Goal: Task Accomplishment & Management: Manage account settings

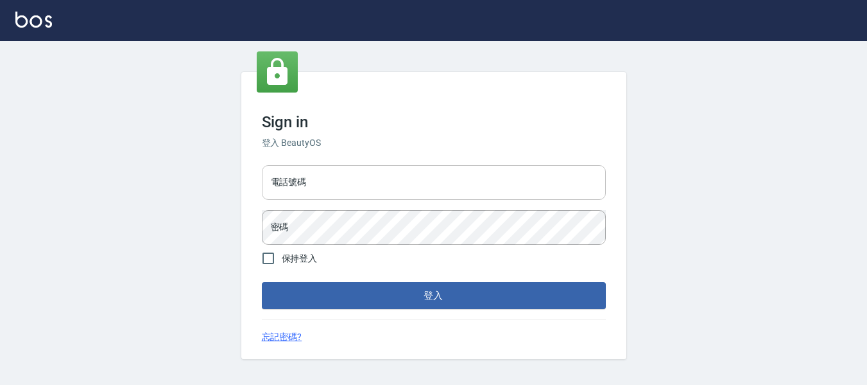
click at [335, 166] on input "電話號碼" at bounding box center [434, 182] width 344 height 35
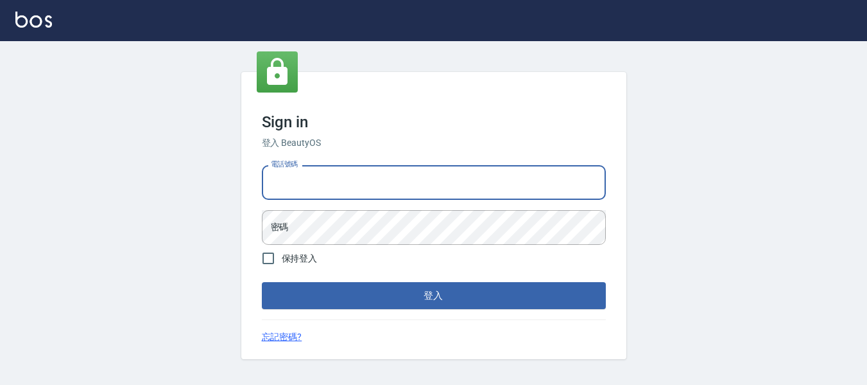
type input "82951313"
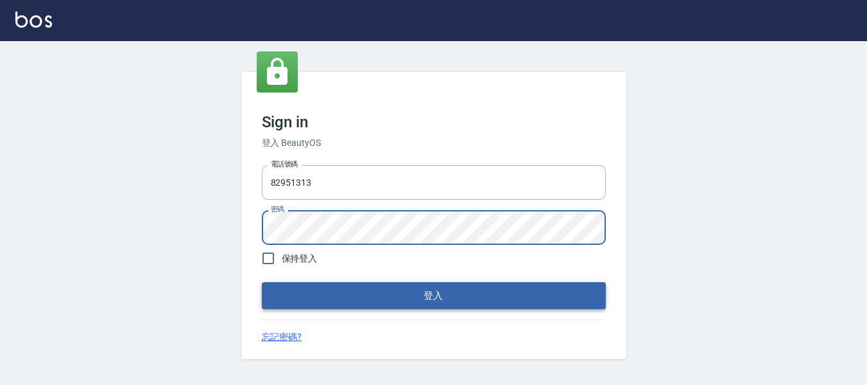
click at [469, 306] on button "登入" at bounding box center [434, 295] width 344 height 27
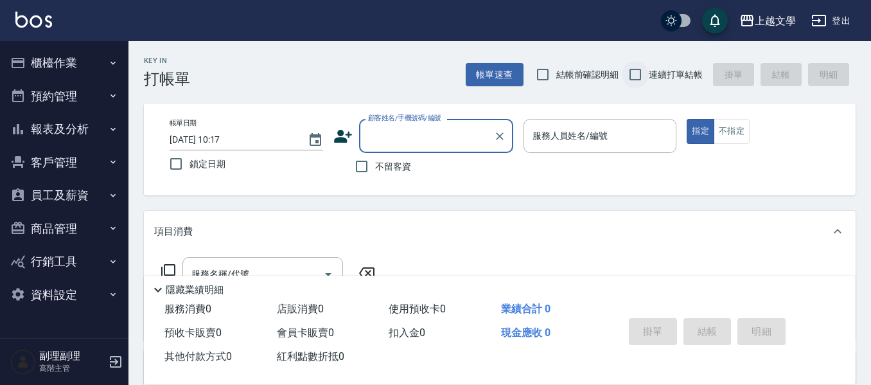
click at [628, 76] on input "連續打單結帳" at bounding box center [634, 74] width 27 height 27
checkbox input "true"
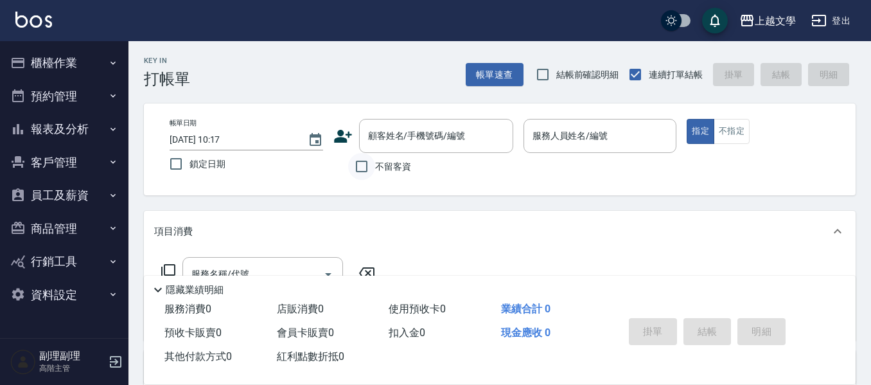
click at [362, 164] on input "不留客資" at bounding box center [361, 166] width 27 height 27
checkbox input "true"
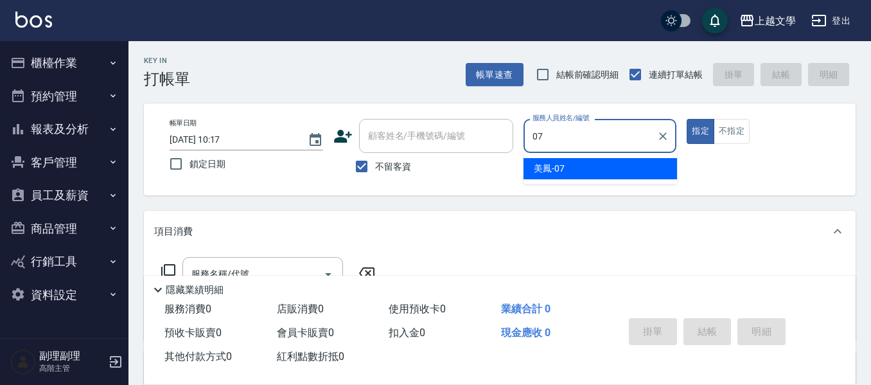
type input "美鳳-07"
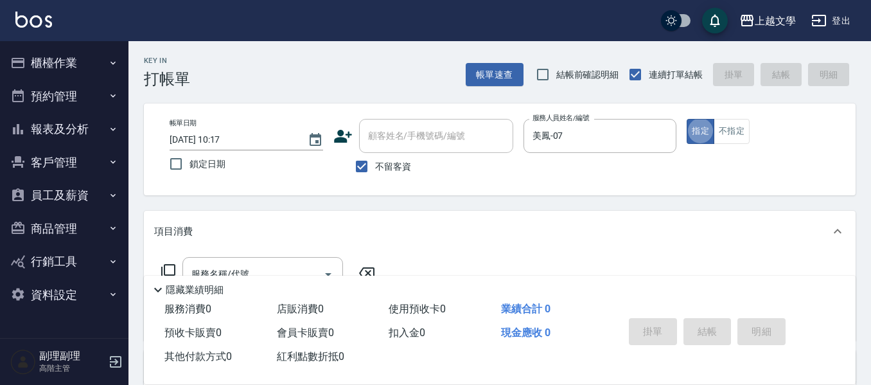
type button "true"
click at [304, 141] on button "Choose date, selected date is 2025-09-04" at bounding box center [315, 140] width 31 height 31
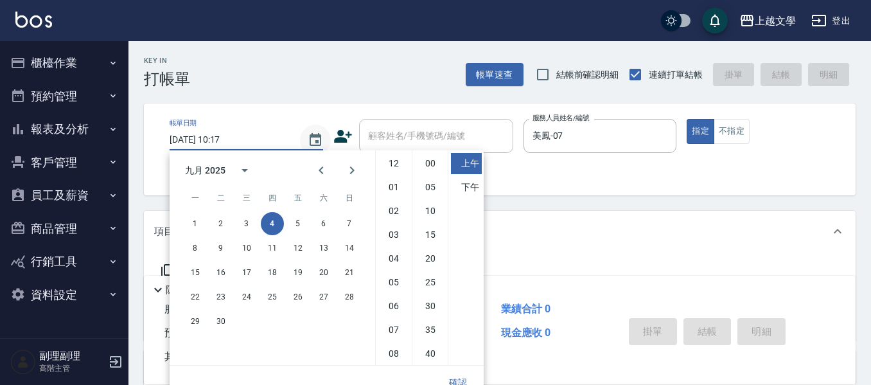
scroll to position [72, 0]
drag, startPoint x: 247, startPoint y: 217, endPoint x: 247, endPoint y: 225, distance: 7.7
click at [247, 217] on button "3" at bounding box center [246, 223] width 23 height 23
click at [470, 188] on li "下午" at bounding box center [466, 187] width 31 height 21
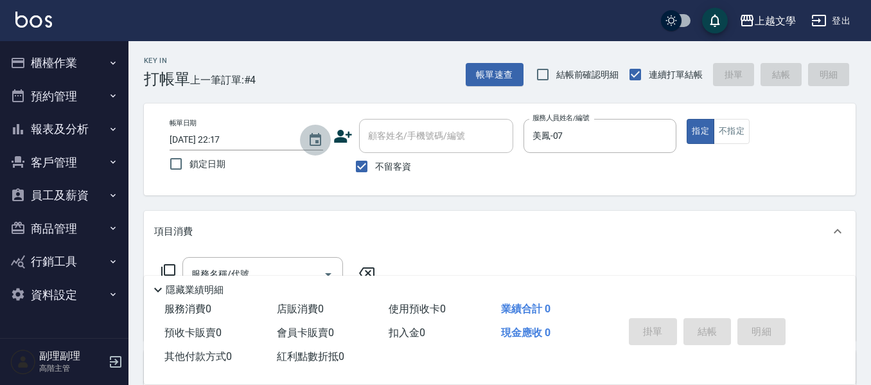
click at [313, 141] on icon "Choose date, selected date is 2025-09-03" at bounding box center [315, 139] width 15 height 15
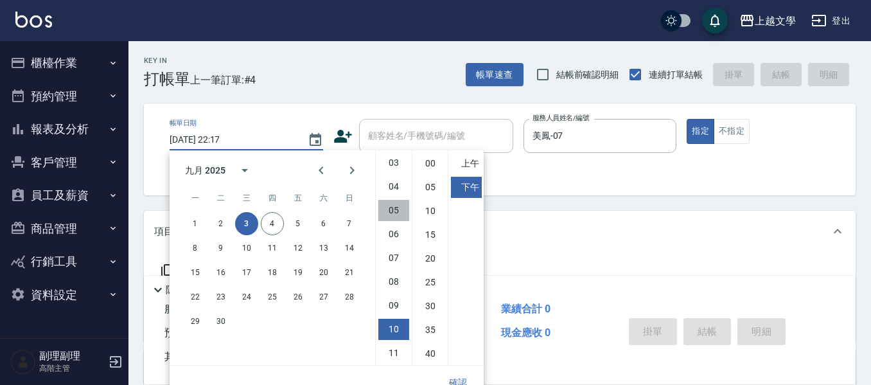
click at [394, 216] on li "05" at bounding box center [393, 210] width 31 height 21
type input "[DATE] 17:17"
click at [464, 379] on button "確認" at bounding box center [457, 382] width 41 height 24
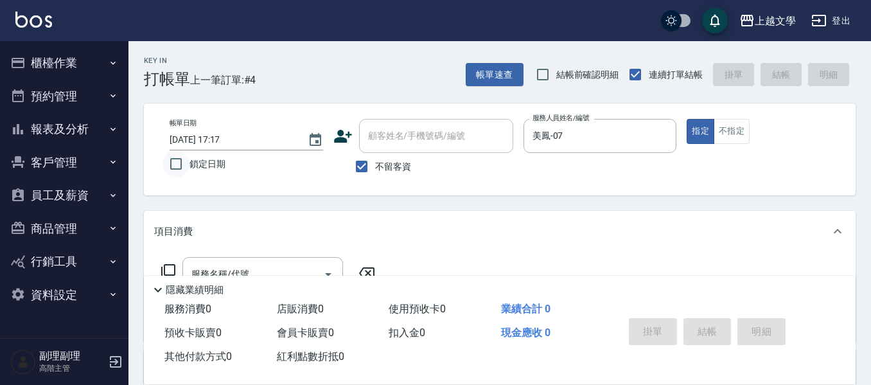
click at [174, 164] on input "鎖定日期" at bounding box center [175, 163] width 27 height 27
checkbox input "true"
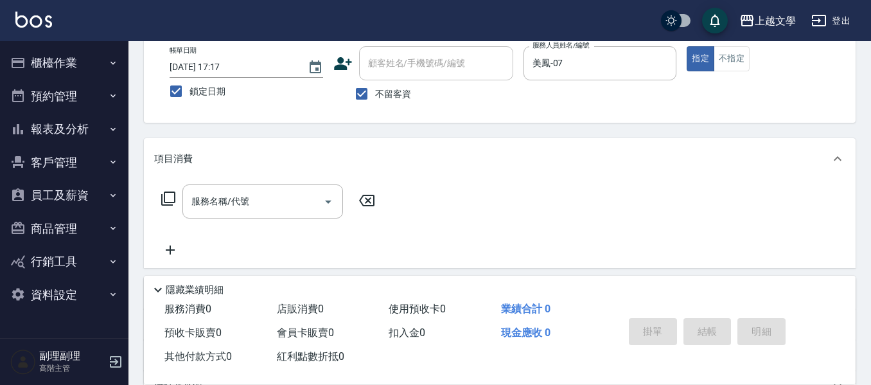
scroll to position [128, 0]
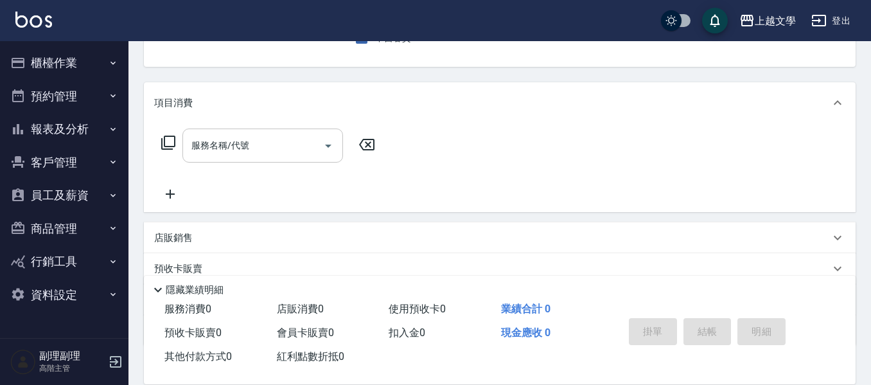
click at [229, 145] on input "服務名稱/代號" at bounding box center [253, 145] width 130 height 22
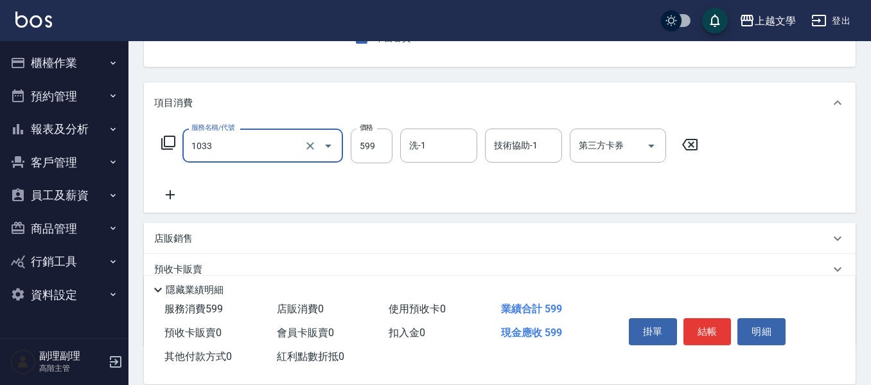
type input "深層洗髮(1033)"
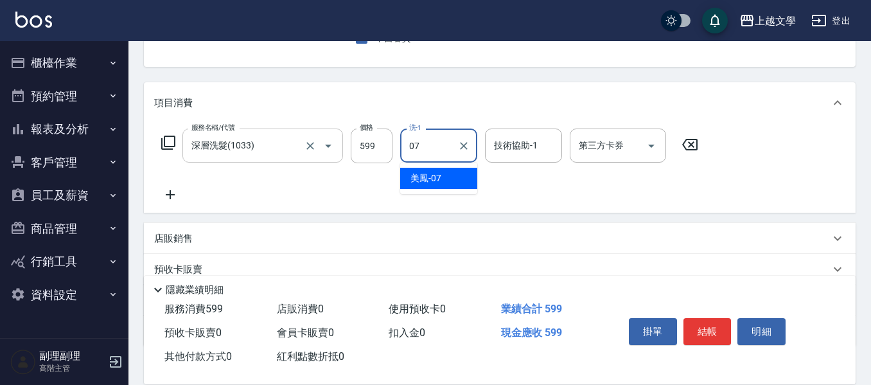
type input "美鳳-07"
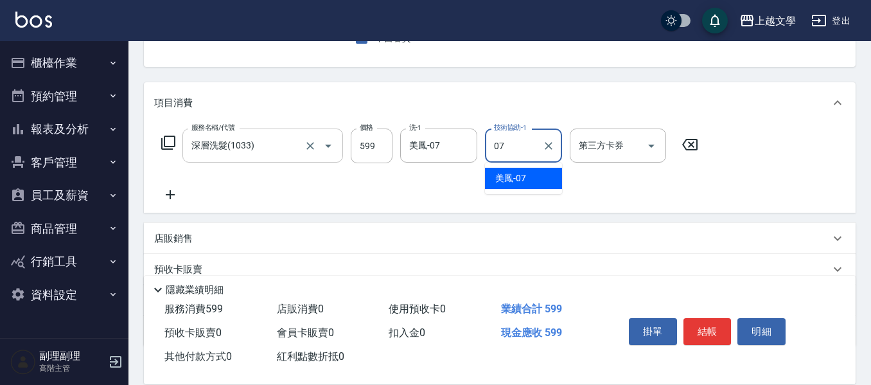
type input "美鳳-07"
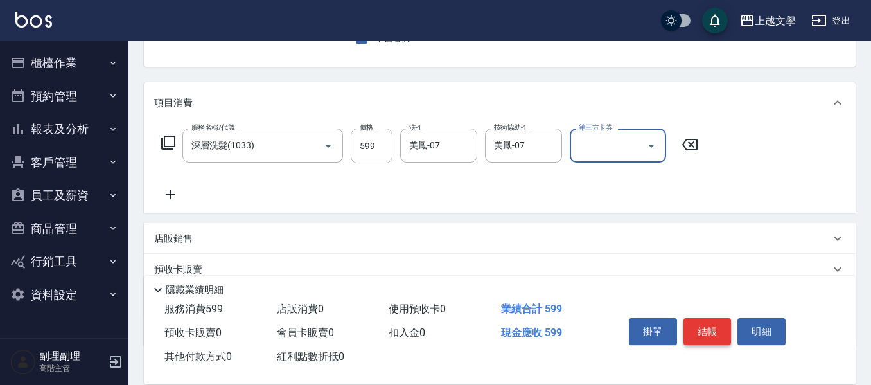
click at [715, 320] on button "結帳" at bounding box center [707, 331] width 48 height 27
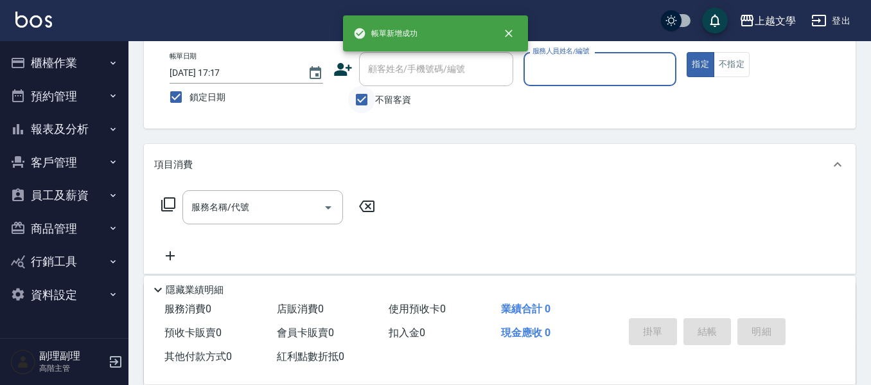
scroll to position [0, 0]
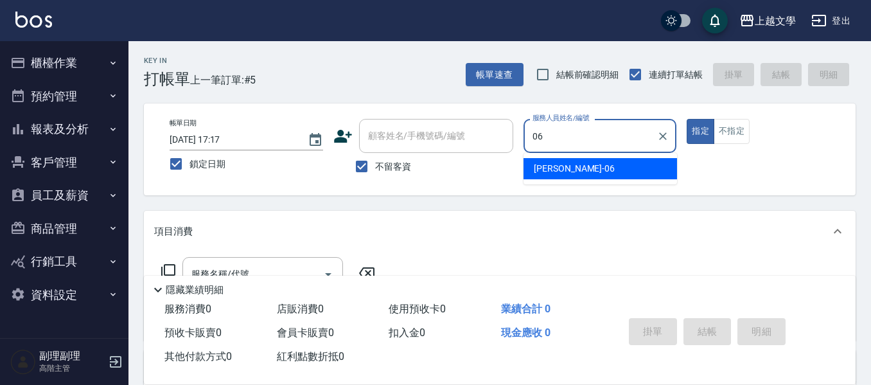
type input "佳珍-06"
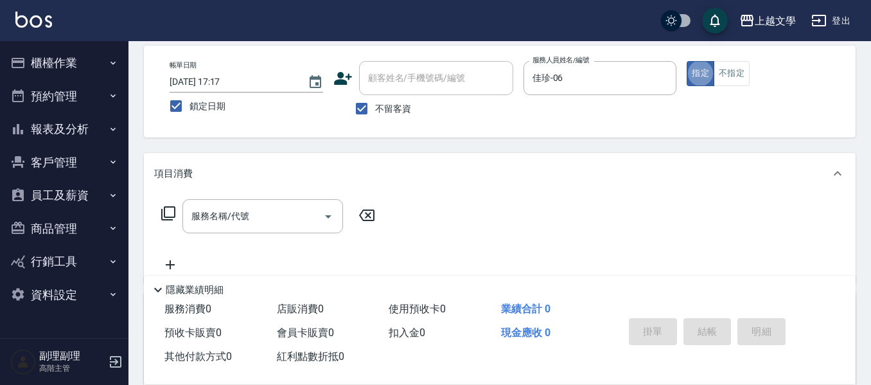
scroll to position [128, 0]
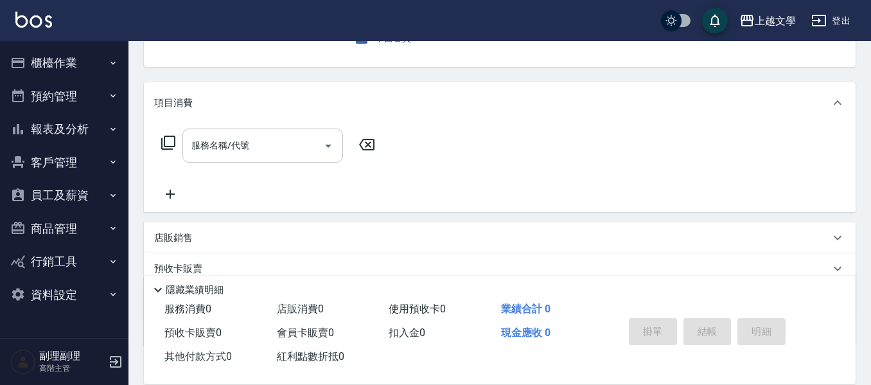
click at [218, 159] on div "服務名稱/代號" at bounding box center [262, 145] width 161 height 34
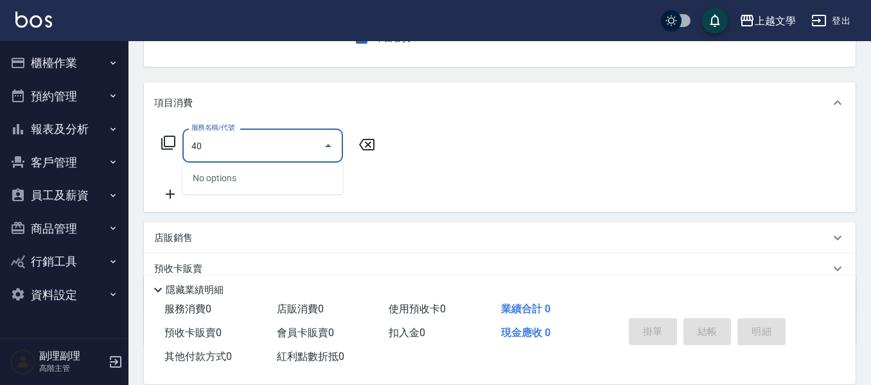
type input "400"
type input "500"
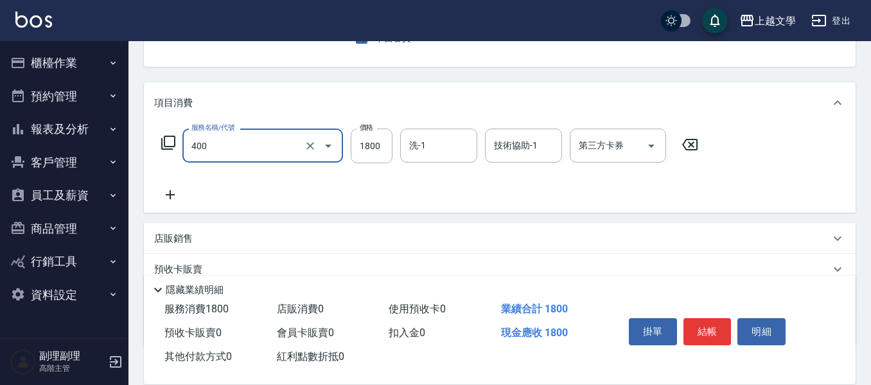
type input "染髮(400)"
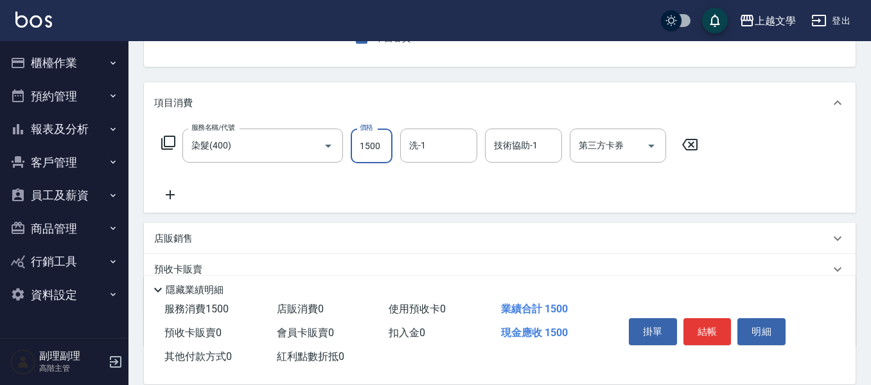
type input "1500"
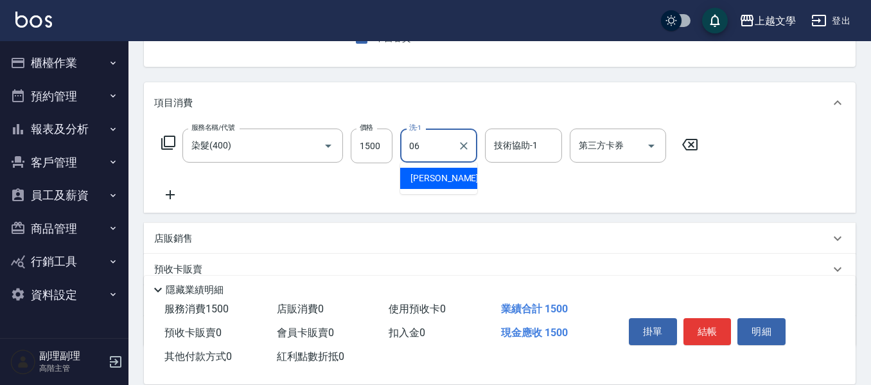
type input "佳珍-06"
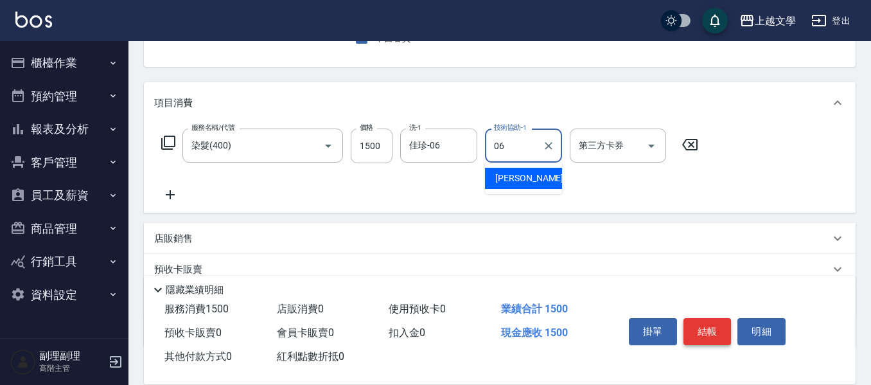
type input "06"
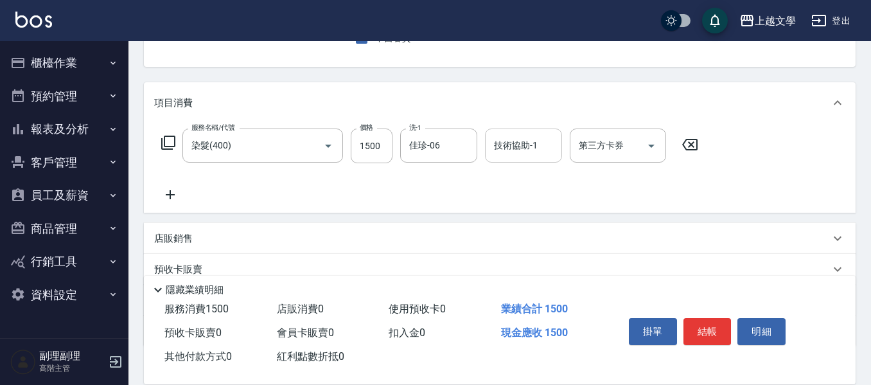
drag, startPoint x: 706, startPoint y: 327, endPoint x: 512, endPoint y: 154, distance: 260.1
click at [513, 153] on div "Key In 打帳單 上一筆訂單:#5 帳單速查 結帳前確認明細 連續打單結帳 掛單 結帳 明細 帳單日期 [DATE] 17:17 鎖定日期 顧客姓名/手機…" at bounding box center [499, 191] width 742 height 557
click at [512, 154] on input "技術協助-1" at bounding box center [522, 145] width 65 height 22
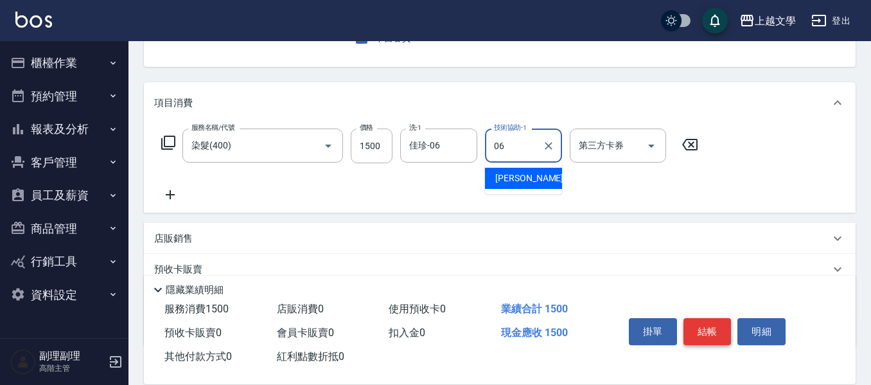
type input "06"
click at [718, 319] on button "結帳" at bounding box center [707, 331] width 48 height 27
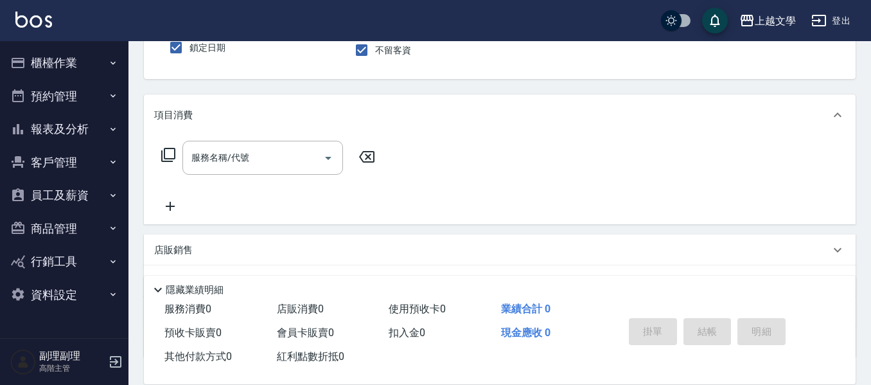
scroll to position [0, 0]
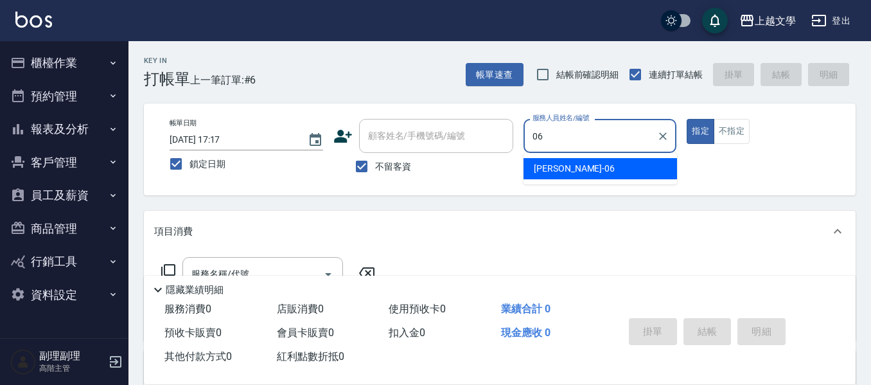
type input "佳珍-06"
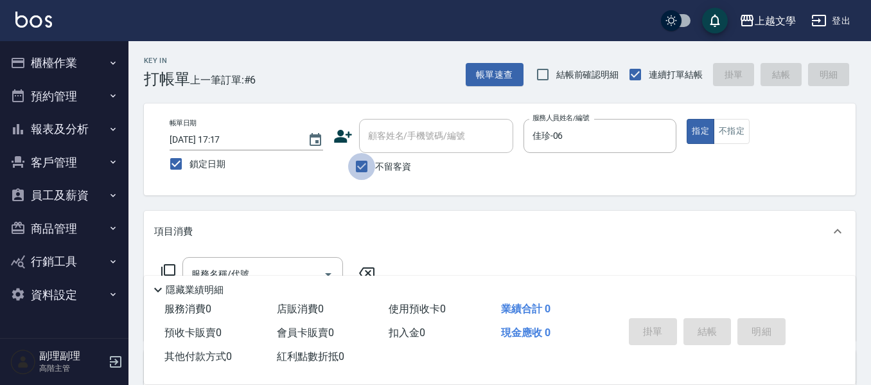
click at [363, 164] on input "不留客資" at bounding box center [361, 166] width 27 height 27
checkbox input "false"
click at [379, 137] on input "顧客姓名/手機號碼/編號" at bounding box center [426, 136] width 123 height 22
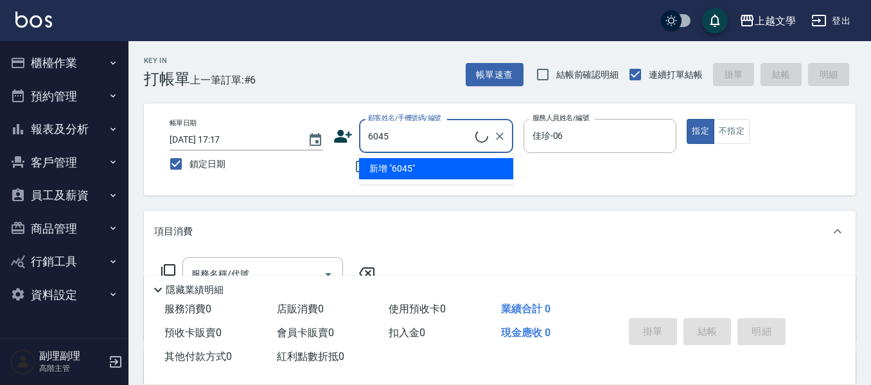
type input "[PERSON_NAME]/0935108481/6045"
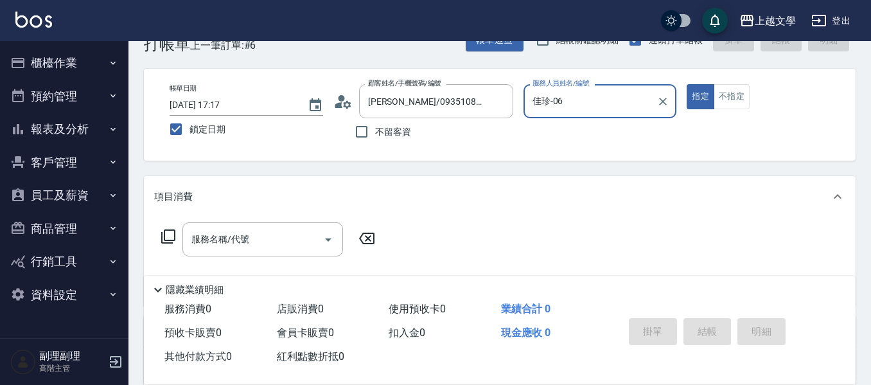
scroll to position [64, 0]
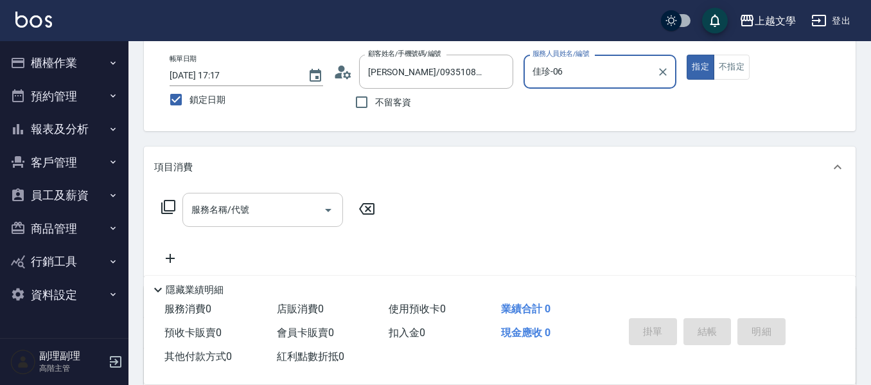
click at [239, 215] on input "服務名稱/代號" at bounding box center [253, 209] width 130 height 22
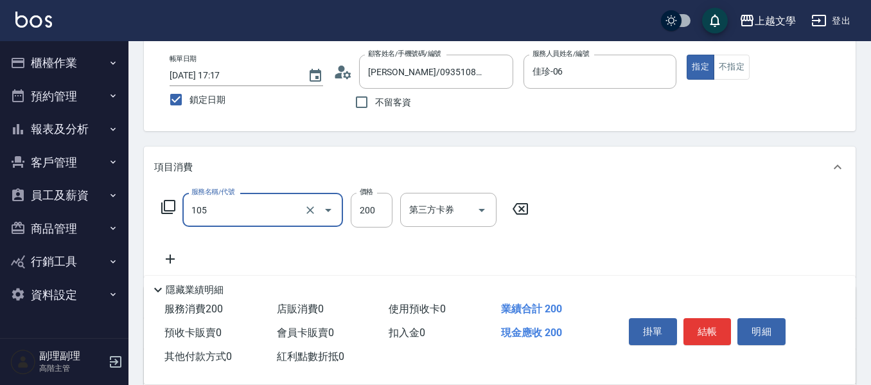
type input "洗髮券使用(105)"
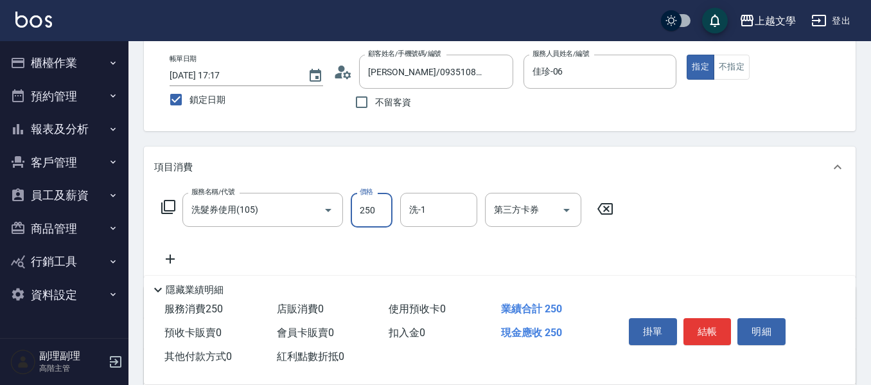
type input "250"
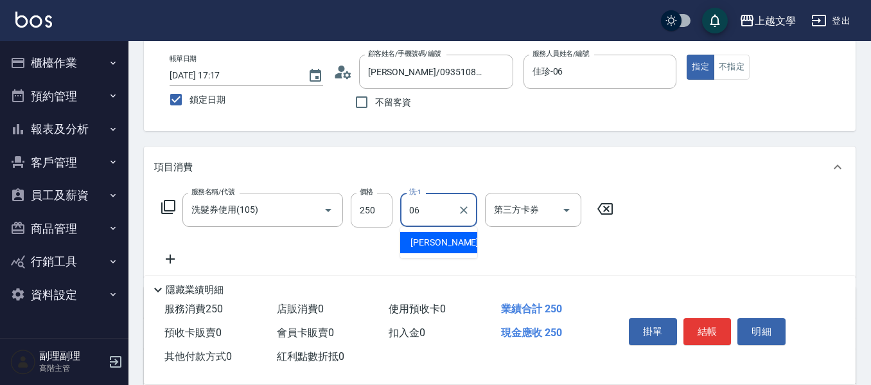
type input "佳珍-06"
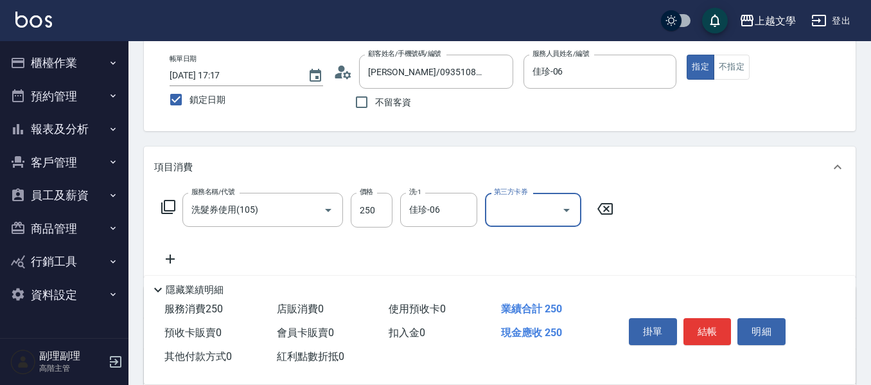
click at [570, 207] on icon "Open" at bounding box center [566, 209] width 15 height 15
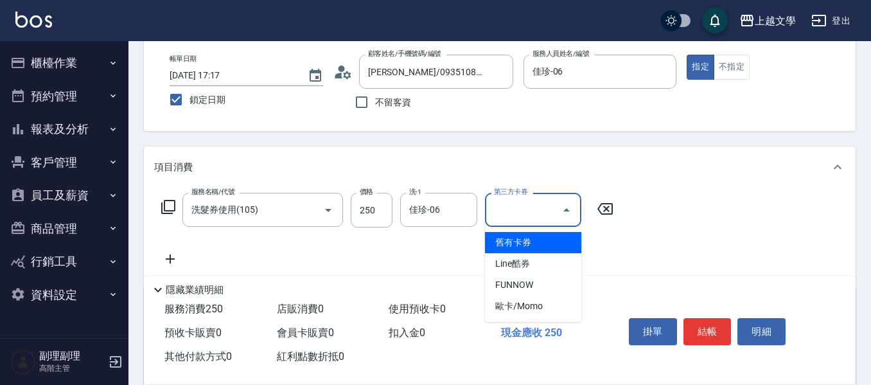
click at [534, 240] on span "舊有卡券" at bounding box center [533, 242] width 96 height 21
type input "舊有卡券"
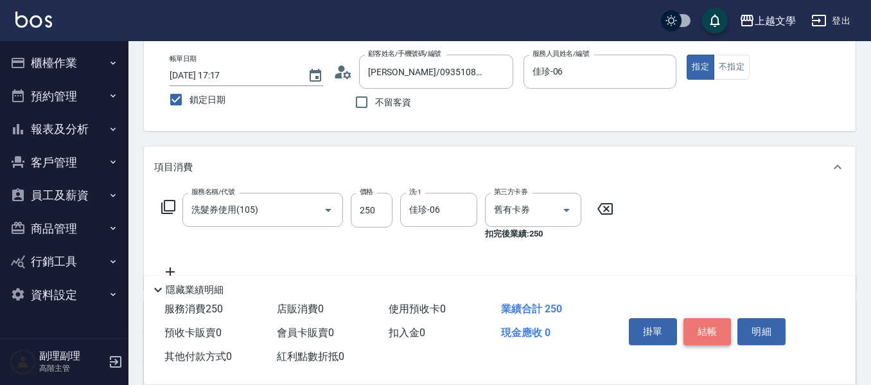
click at [707, 318] on button "結帳" at bounding box center [707, 331] width 48 height 27
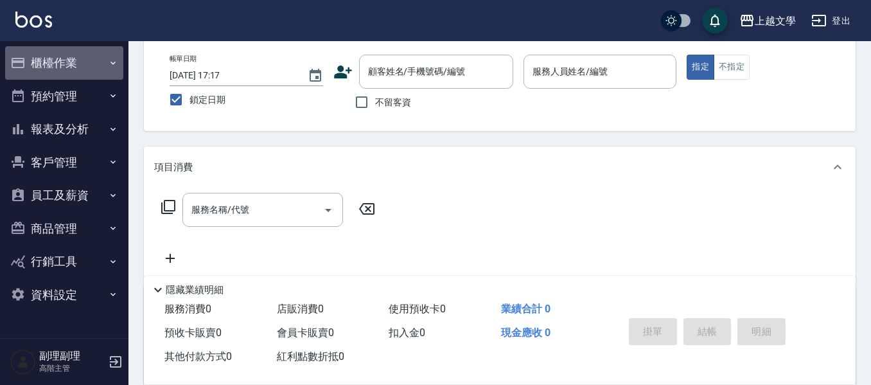
click at [66, 49] on button "櫃檯作業" at bounding box center [64, 62] width 118 height 33
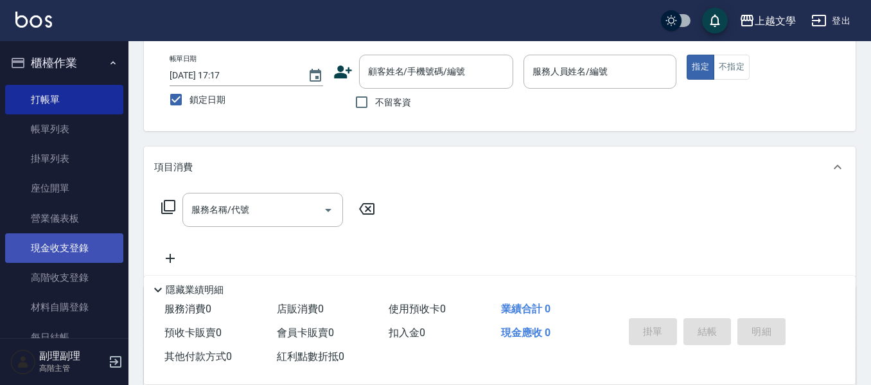
click at [80, 245] on link "現金收支登錄" at bounding box center [64, 248] width 118 height 30
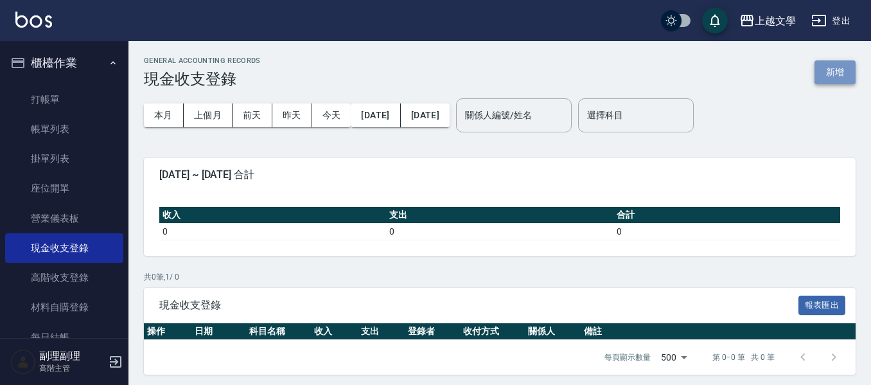
click at [844, 73] on button "新增" at bounding box center [834, 72] width 41 height 24
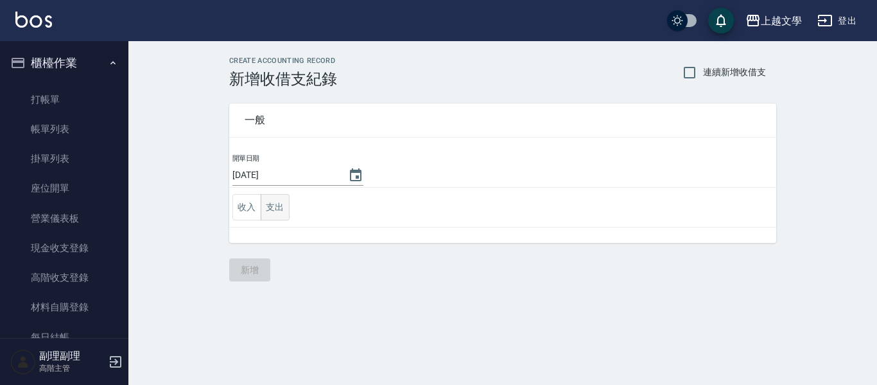
click at [272, 202] on button "支出" at bounding box center [275, 207] width 29 height 26
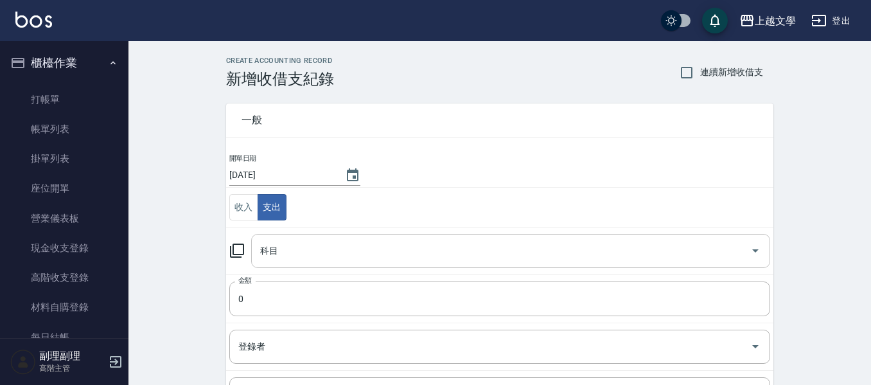
click at [374, 261] on input "科目" at bounding box center [501, 250] width 488 height 22
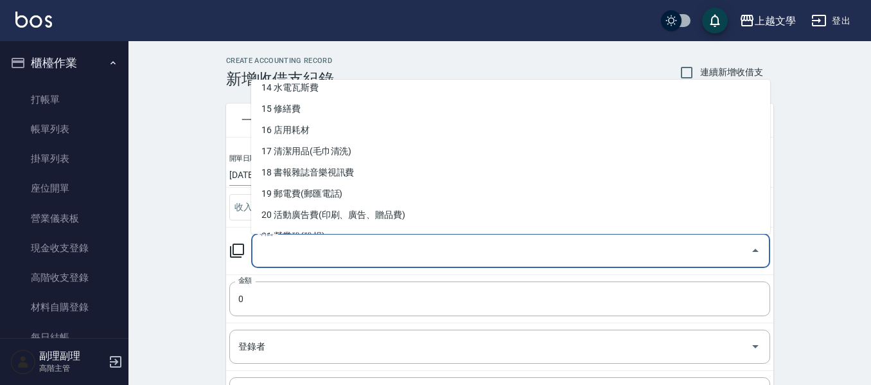
scroll to position [321, 0]
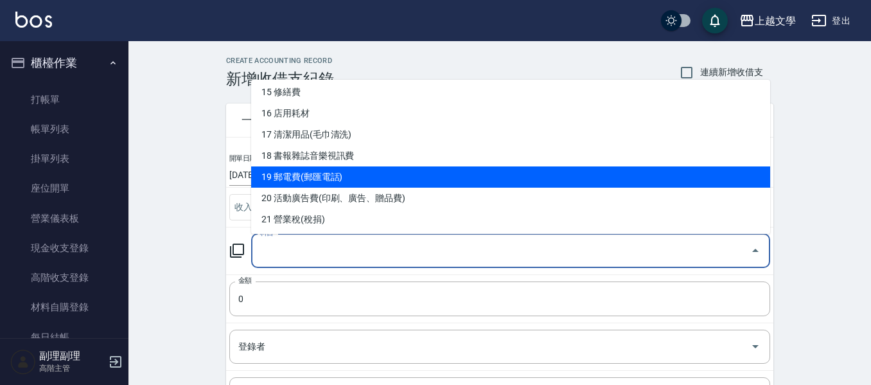
click at [513, 170] on li "19 郵電費(郵匯電話)" at bounding box center [510, 176] width 519 height 21
type input "19 郵電費(郵匯電話)"
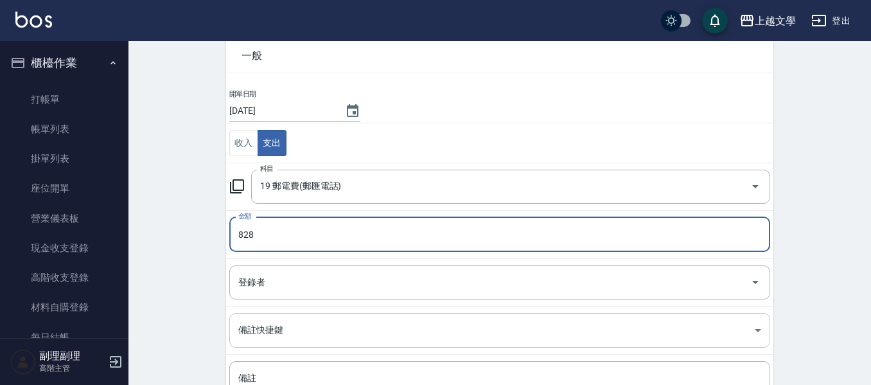
scroll to position [182, 0]
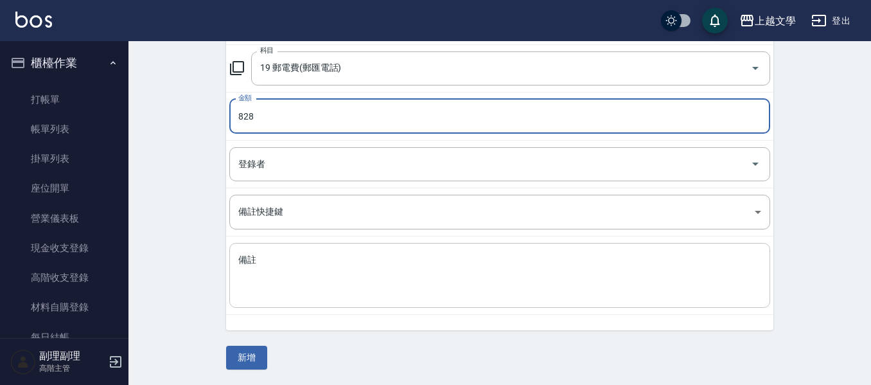
type input "828"
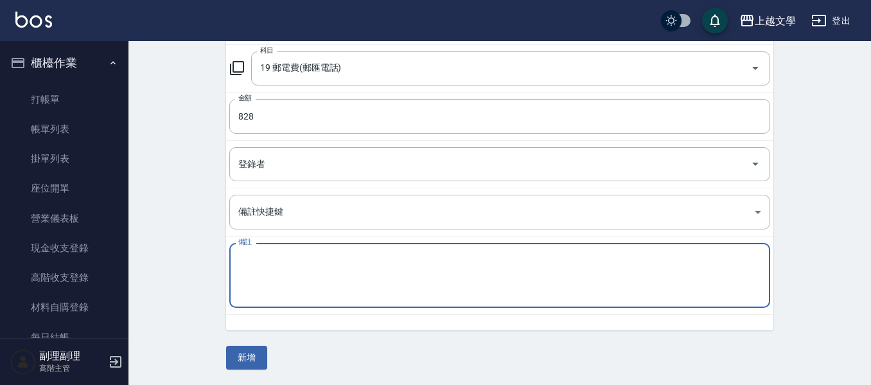
drag, startPoint x: 340, startPoint y: 254, endPoint x: 444, endPoint y: 308, distance: 116.3
click at [340, 256] on textarea "備註" at bounding box center [499, 276] width 523 height 44
click at [385, 271] on textarea "備註" at bounding box center [499, 276] width 523 height 44
type textarea "電話費"
click at [236, 357] on button "新增" at bounding box center [246, 357] width 41 height 24
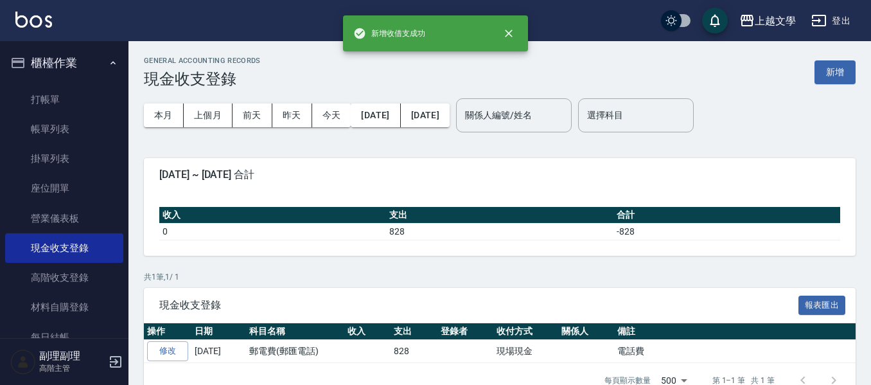
scroll to position [28, 0]
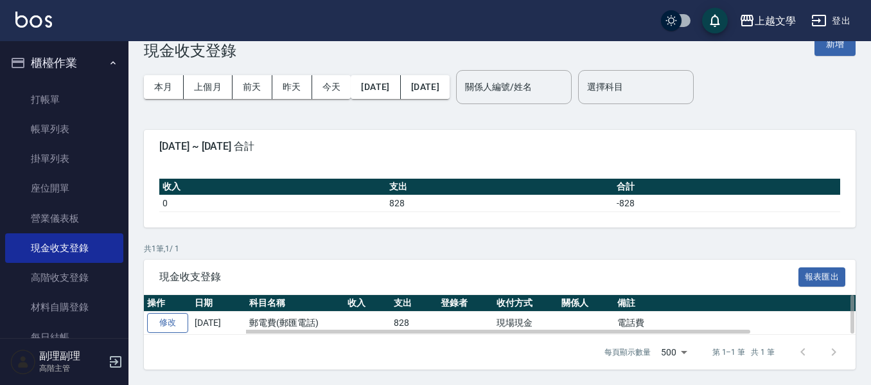
click at [160, 319] on link "修改" at bounding box center [167, 323] width 41 height 20
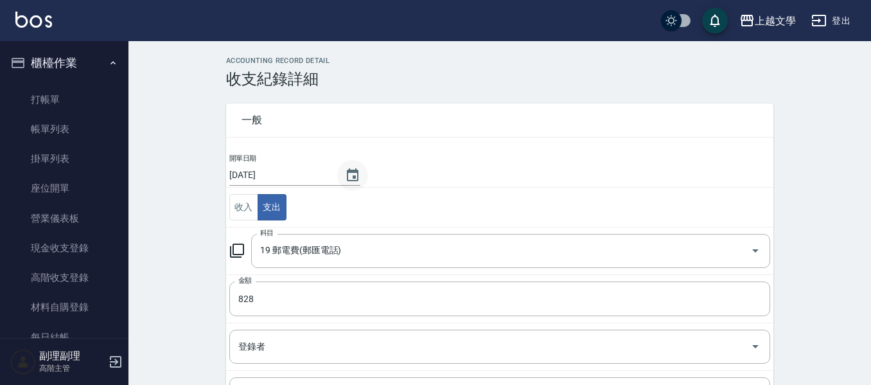
click at [347, 169] on icon "Choose date, selected date is 2025-09-04" at bounding box center [353, 174] width 12 height 13
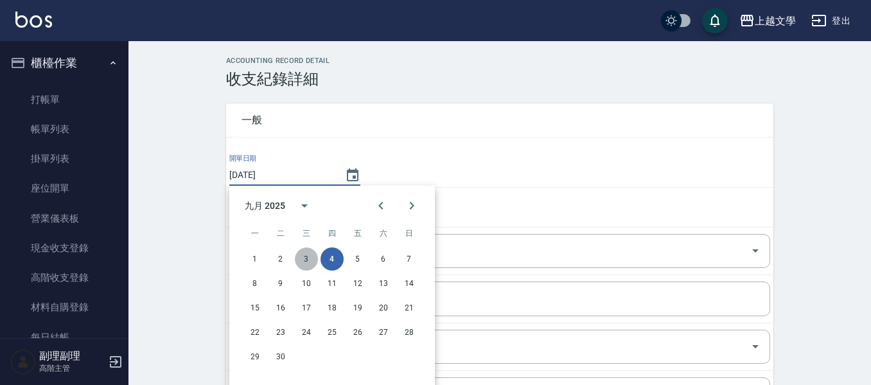
click at [301, 257] on button "3" at bounding box center [306, 258] width 23 height 23
type input "[DATE]"
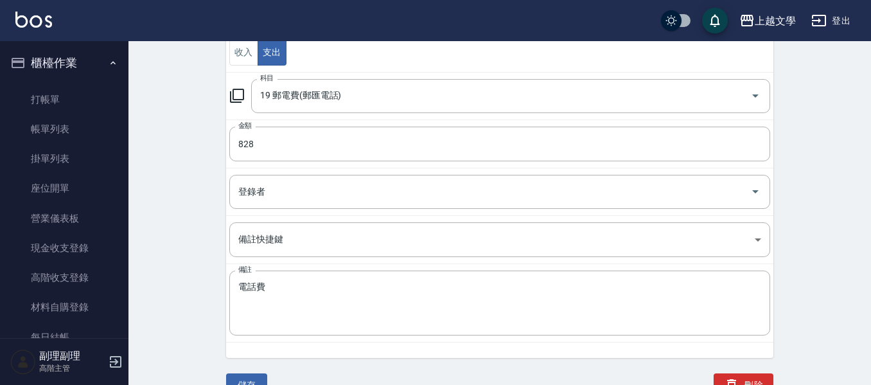
scroll to position [167, 0]
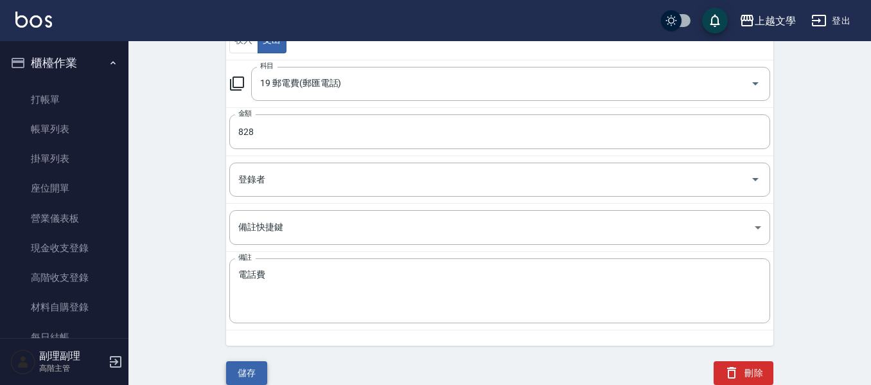
click at [245, 372] on button "儲存" at bounding box center [246, 373] width 41 height 24
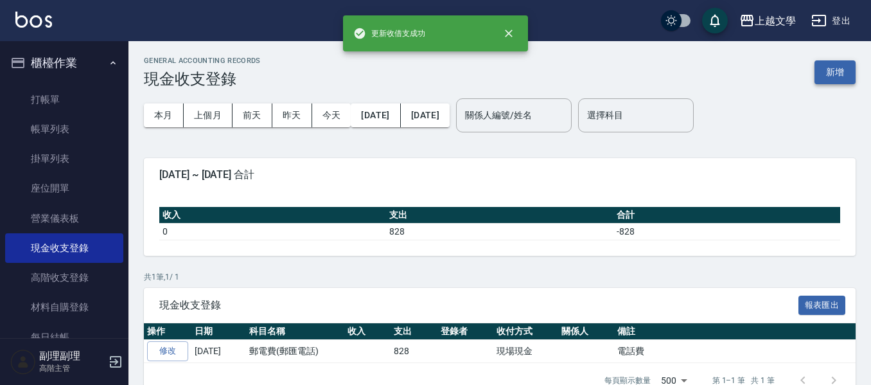
click at [835, 78] on button "新增" at bounding box center [834, 72] width 41 height 24
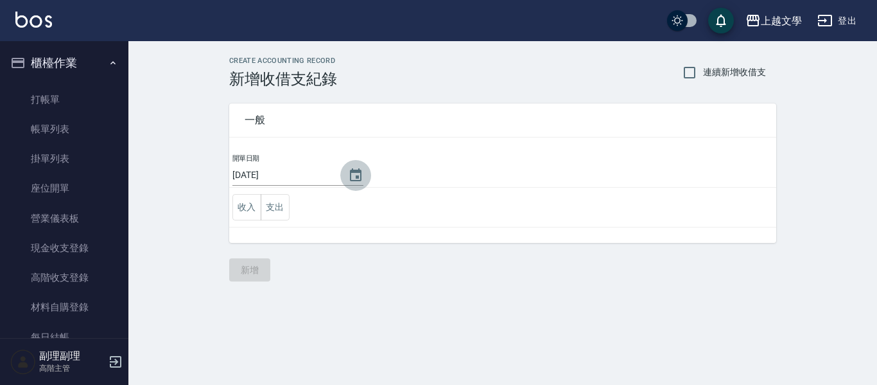
click at [354, 177] on icon "Choose date, selected date is 2025-09-04" at bounding box center [356, 174] width 12 height 13
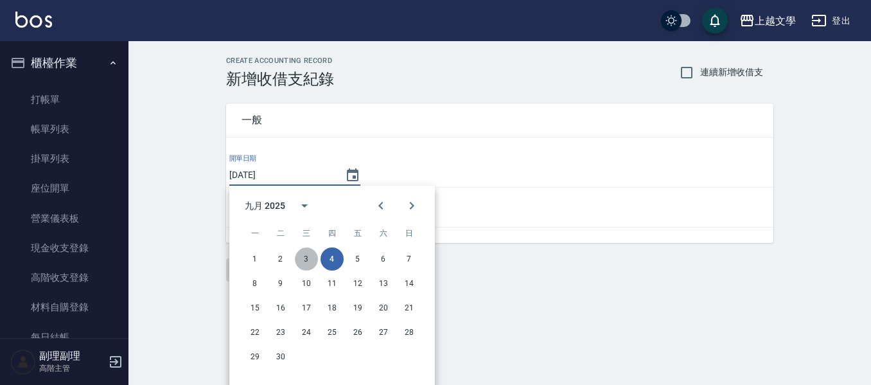
click at [308, 259] on button "3" at bounding box center [306, 258] width 23 height 23
type input "[DATE]"
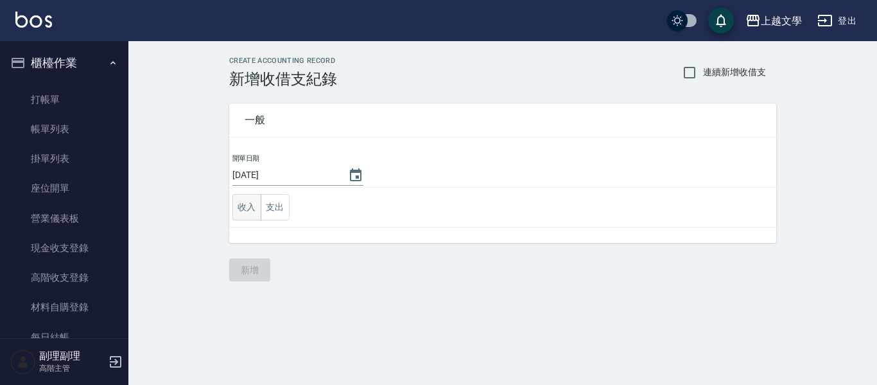
click at [252, 207] on button "收入" at bounding box center [246, 207] width 29 height 26
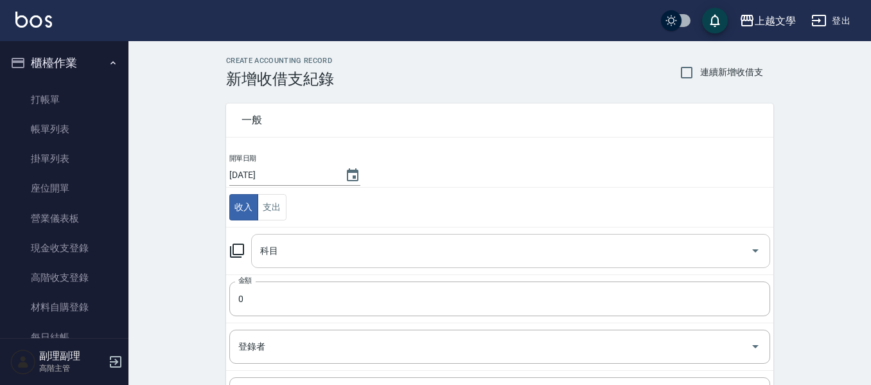
click at [279, 249] on input "科目" at bounding box center [501, 250] width 488 height 22
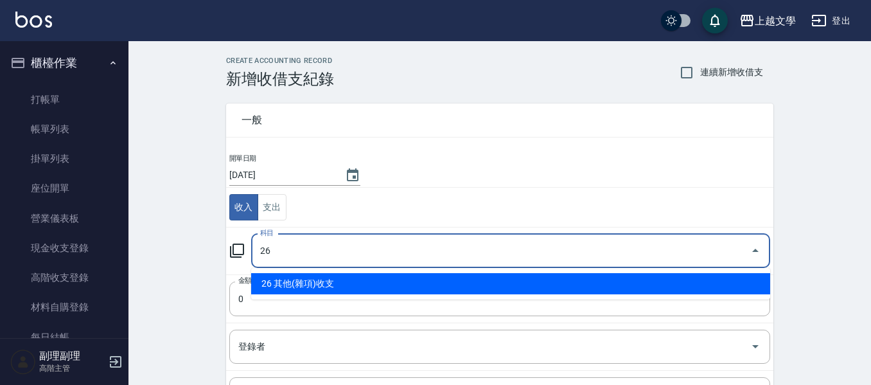
click at [293, 291] on li "26 其他(雜項)收支" at bounding box center [510, 283] width 519 height 21
type input "26 其他(雜項)收支"
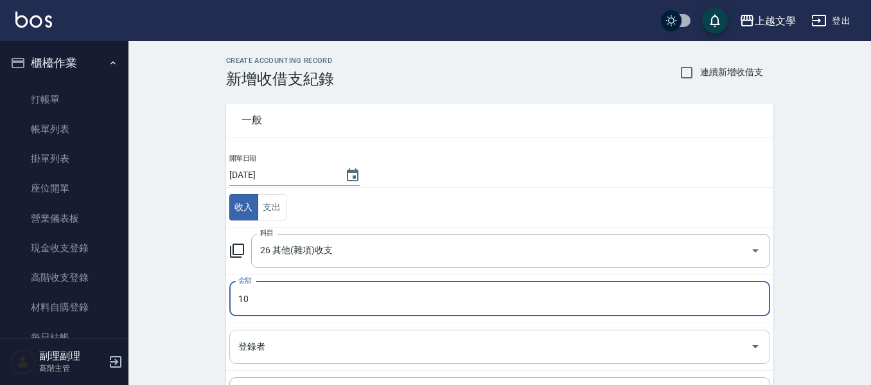
type input "10"
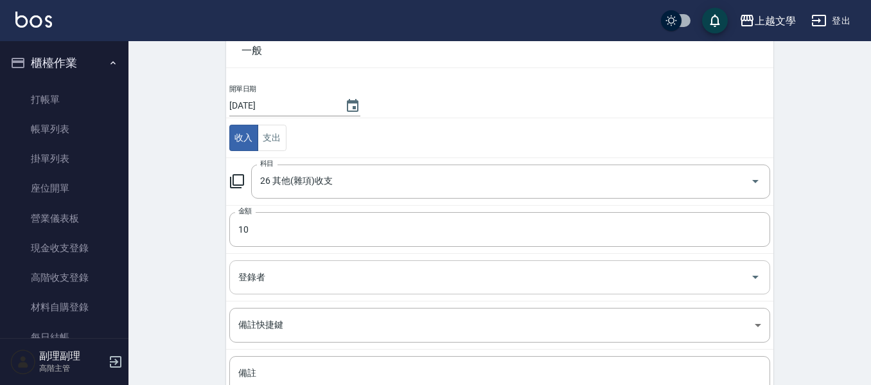
scroll to position [182, 0]
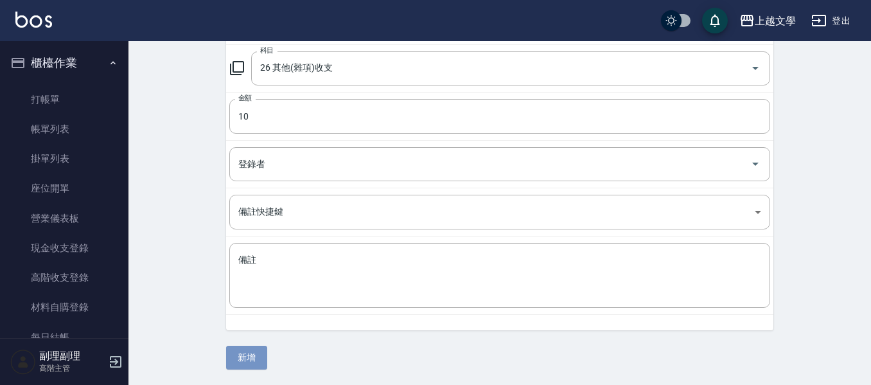
click at [253, 356] on button "新增" at bounding box center [246, 357] width 41 height 24
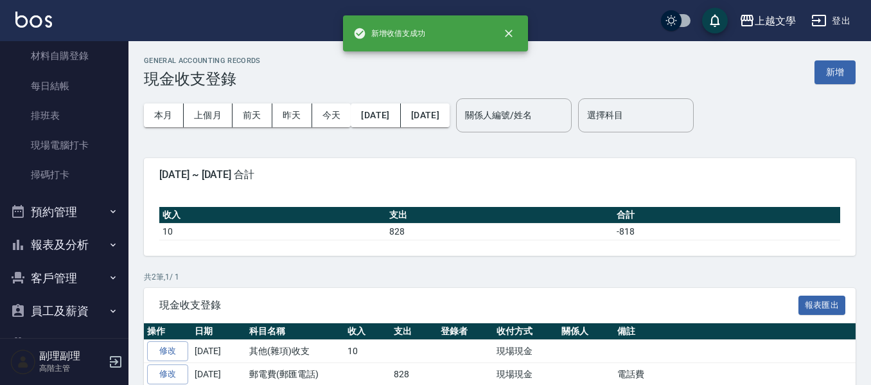
scroll to position [257, 0]
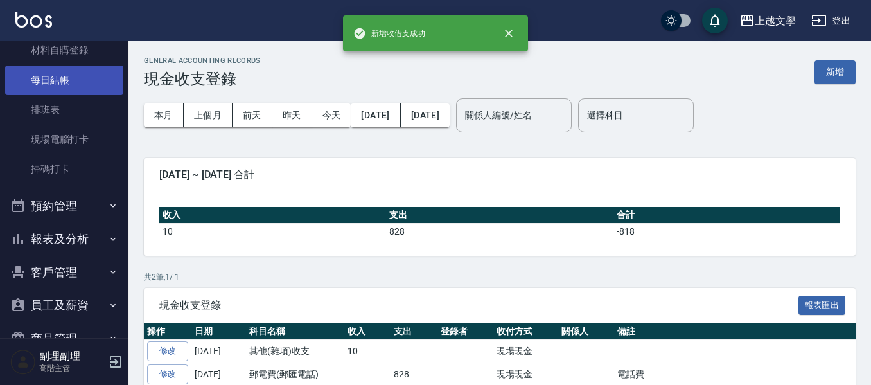
click at [64, 80] on link "每日結帳" at bounding box center [64, 80] width 118 height 30
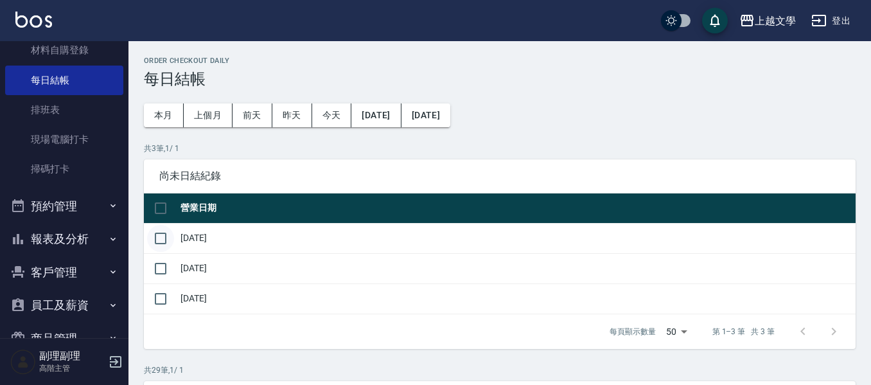
click at [156, 241] on input "checkbox" at bounding box center [160, 238] width 27 height 27
checkbox input "true"
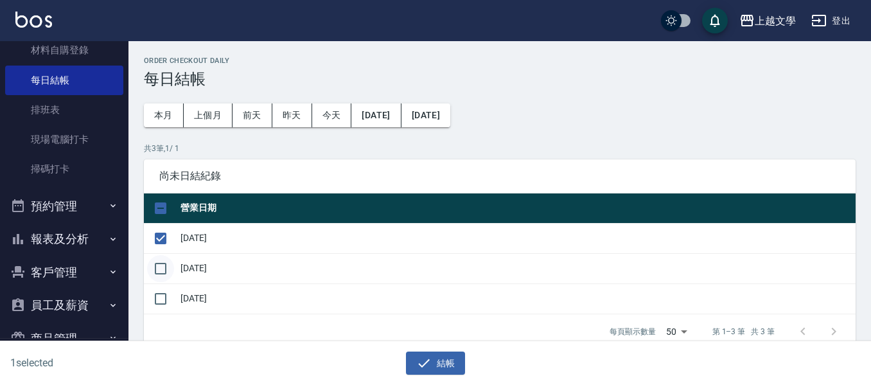
click at [164, 266] on input "checkbox" at bounding box center [160, 268] width 27 height 27
checkbox input "true"
click at [446, 363] on button "結帳" at bounding box center [436, 363] width 60 height 24
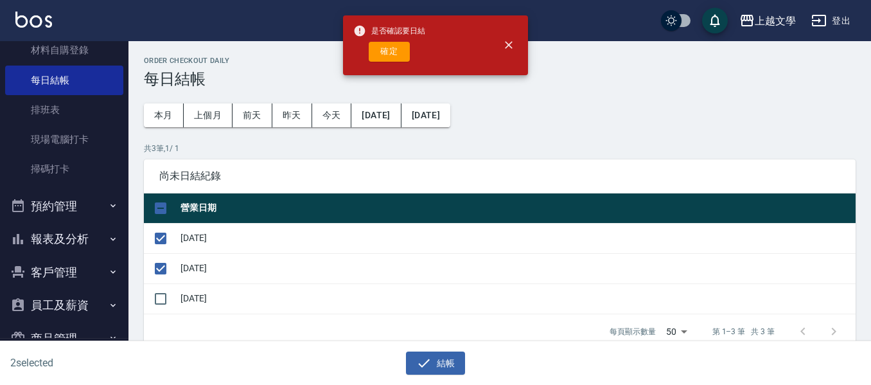
click at [395, 62] on div "是否確認要日結 確定" at bounding box center [389, 45] width 72 height 52
click at [398, 53] on button "確定" at bounding box center [389, 52] width 41 height 20
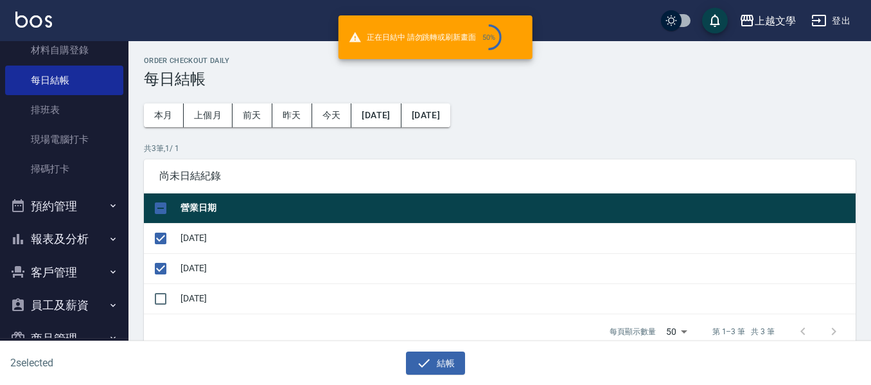
checkbox input "false"
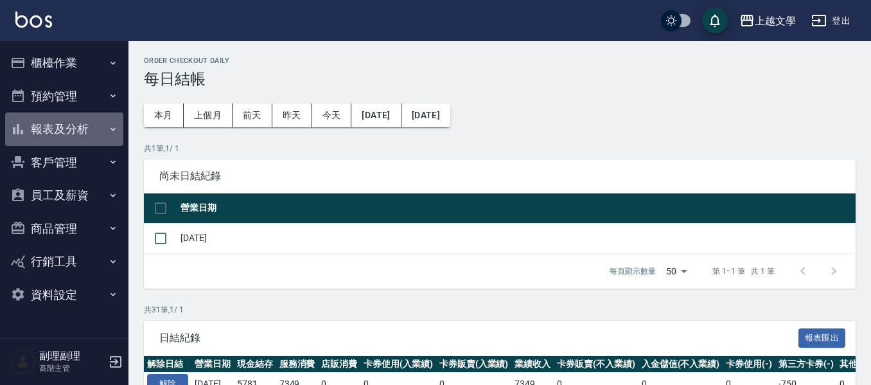
click at [74, 128] on button "報表及分析" at bounding box center [64, 128] width 118 height 33
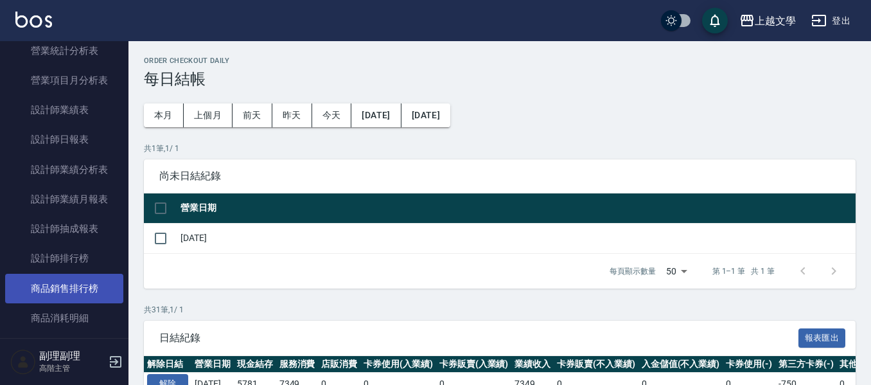
scroll to position [449, 0]
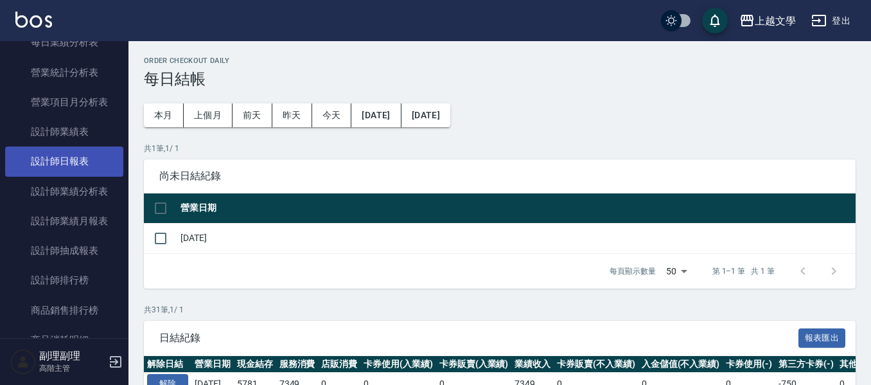
click at [88, 156] on link "設計師日報表" at bounding box center [64, 161] width 118 height 30
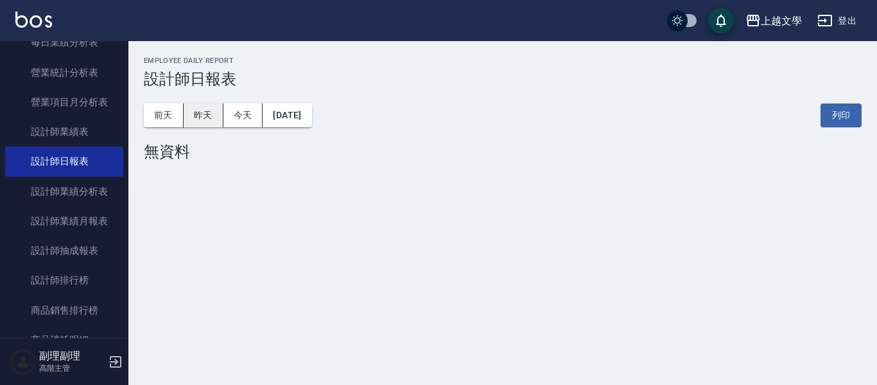
click at [194, 120] on button "昨天" at bounding box center [204, 115] width 40 height 24
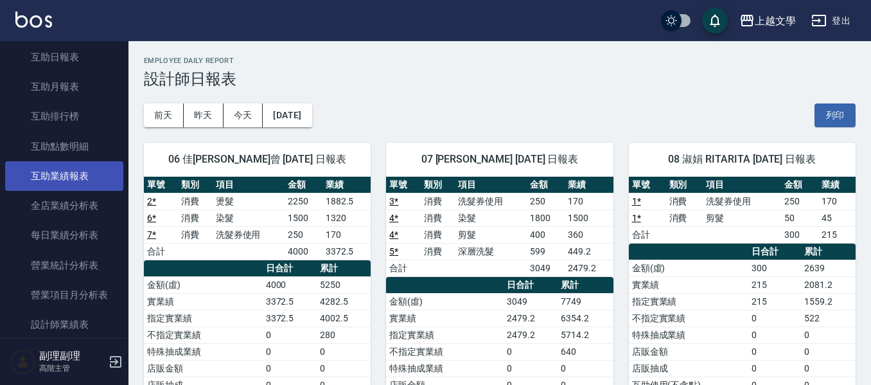
scroll to position [193, 0]
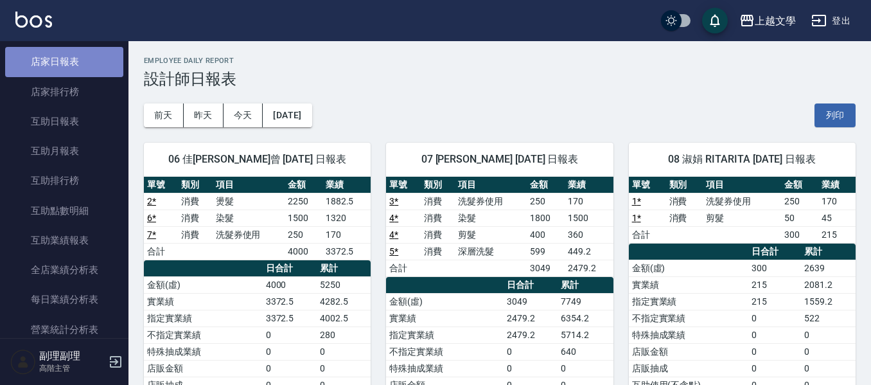
click at [67, 53] on link "店家日報表" at bounding box center [64, 62] width 118 height 30
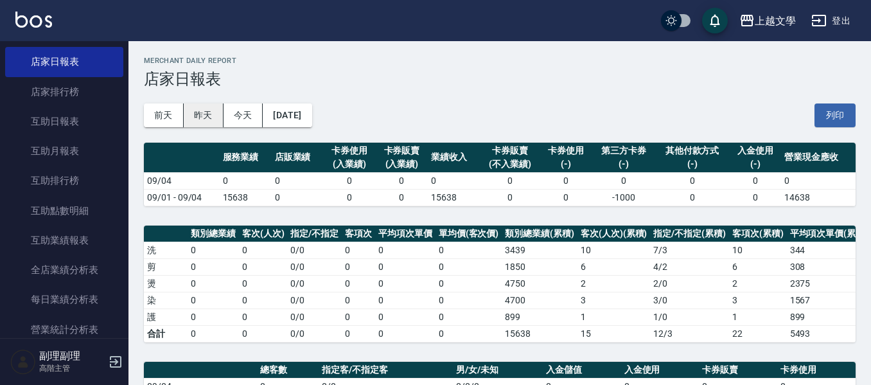
click at [202, 112] on button "昨天" at bounding box center [204, 115] width 40 height 24
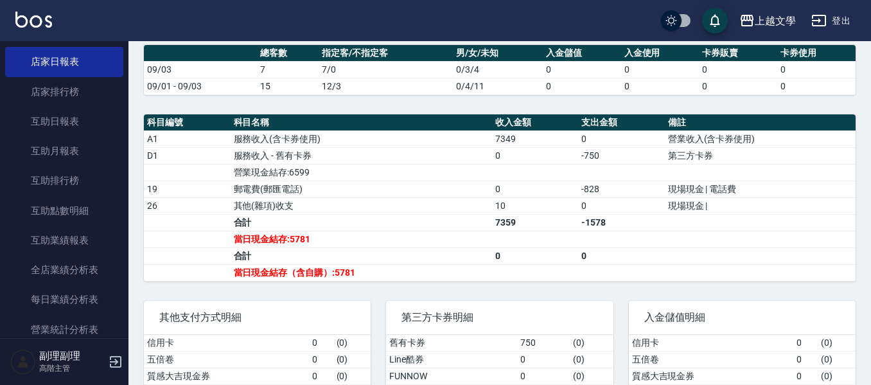
scroll to position [374, 0]
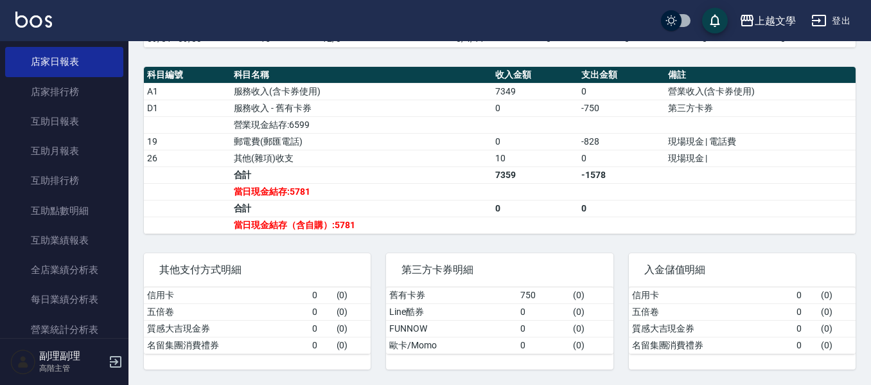
click at [849, 20] on button "登出" at bounding box center [830, 21] width 49 height 24
